Goal: Find specific page/section: Find specific page/section

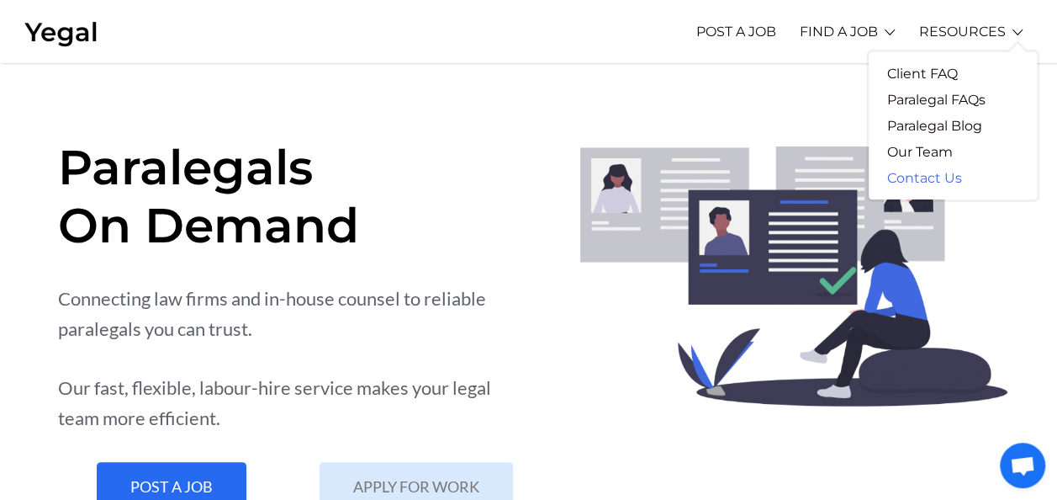
click at [896, 180] on link "Contact Us" at bounding box center [925, 178] width 112 height 26
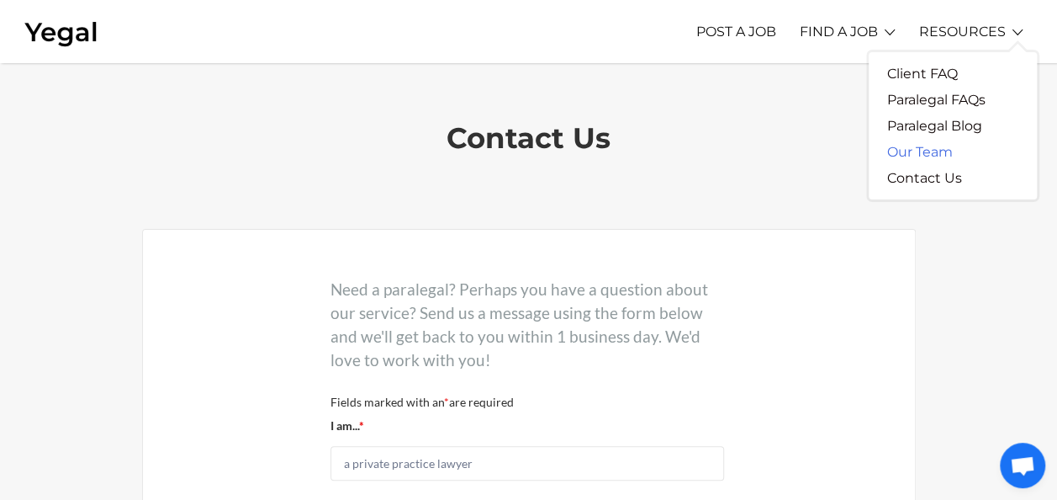
click at [932, 148] on link "Our Team" at bounding box center [920, 152] width 103 height 26
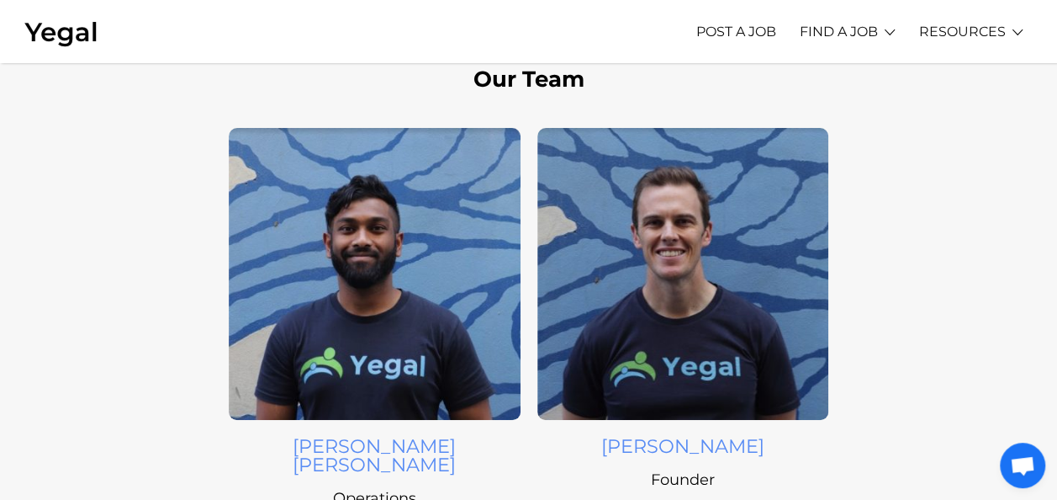
scroll to position [40, 0]
